Goal: Find contact information: Find contact information

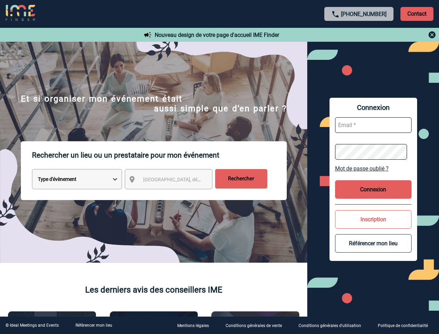
click at [219, 167] on p "Rechercher un lieu ou un prestataire pour mon événement" at bounding box center [159, 155] width 255 height 28
click at [417, 14] on p "Contact" at bounding box center [417, 14] width 33 height 14
click at [359, 35] on div at bounding box center [359, 35] width 155 height 8
click at [175, 181] on form "Type d'évènement Séminaire avec nuitée Réunion Repas de groupe Team Building & …" at bounding box center [154, 181] width 266 height 25
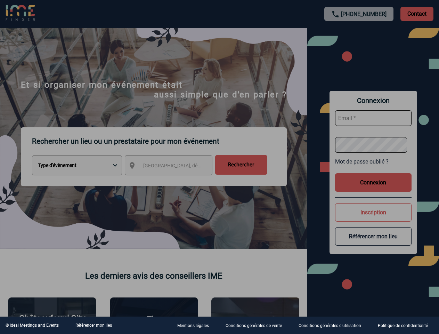
click at [374, 168] on div at bounding box center [219, 167] width 439 height 334
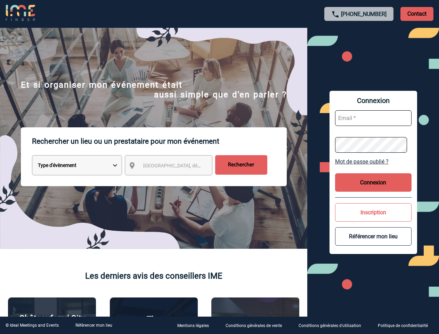
click at [374, 189] on body "[PHONE_NUMBER] Contact Contact Nouveau design de votre page d'accueil IME Finde…" at bounding box center [219, 167] width 439 height 334
click at [374, 219] on button "Inscription" at bounding box center [373, 212] width 77 height 18
click at [374, 243] on button "Référencer mon lieu" at bounding box center [373, 236] width 77 height 18
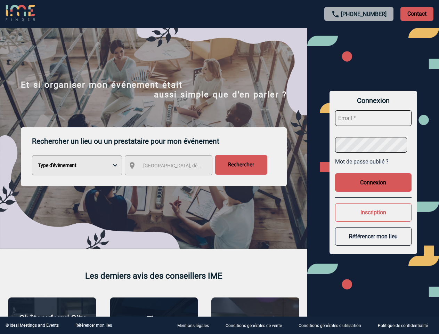
click at [94, 325] on link "Référencer mon lieu" at bounding box center [93, 325] width 37 height 5
